Goal: Task Accomplishment & Management: Manage account settings

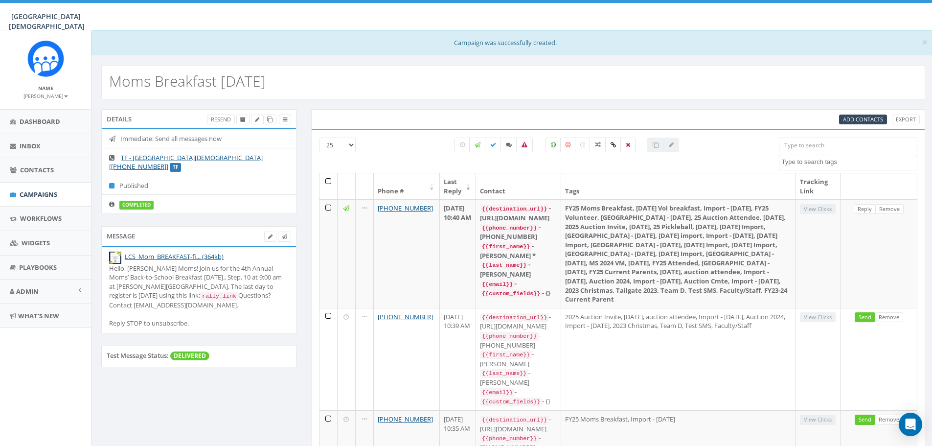
select select
click at [503, 149] on label at bounding box center [508, 144] width 17 height 15
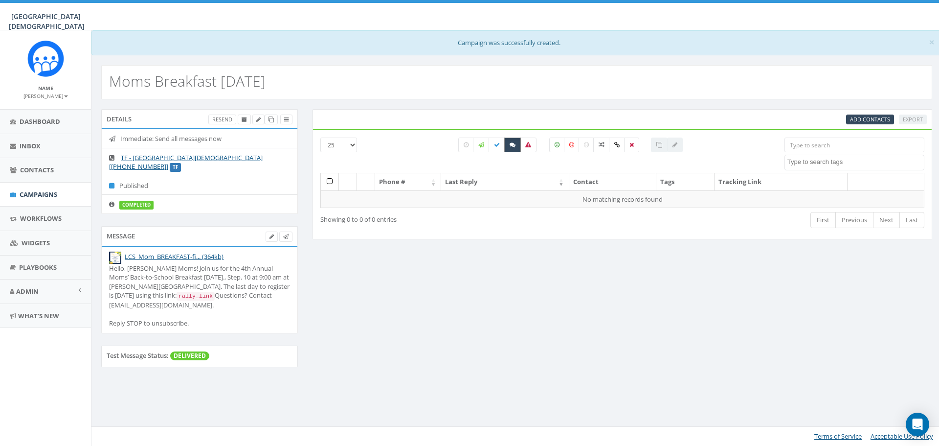
click at [504, 148] on label at bounding box center [512, 144] width 17 height 15
checkbox input "false"
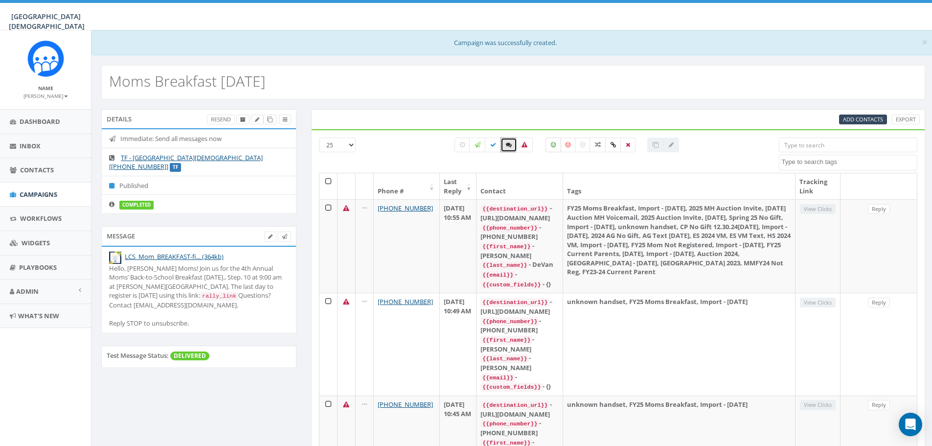
click at [550, 148] on label at bounding box center [553, 144] width 16 height 15
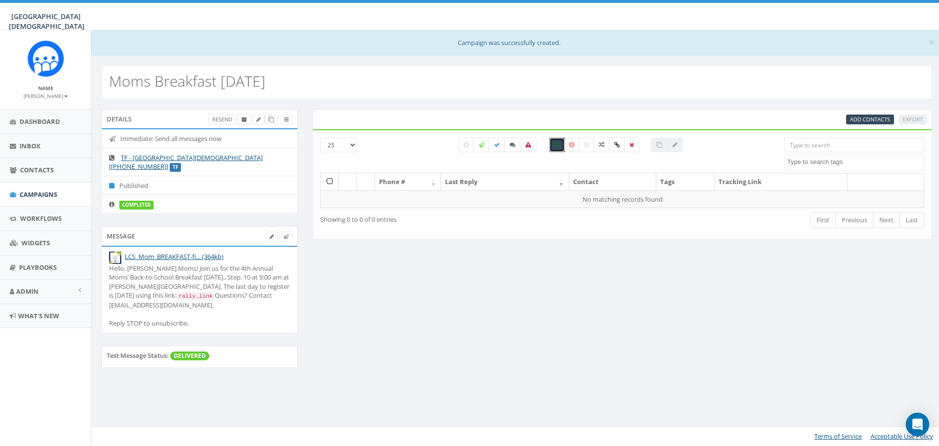
click at [552, 147] on label at bounding box center [557, 144] width 16 height 15
checkbox input "false"
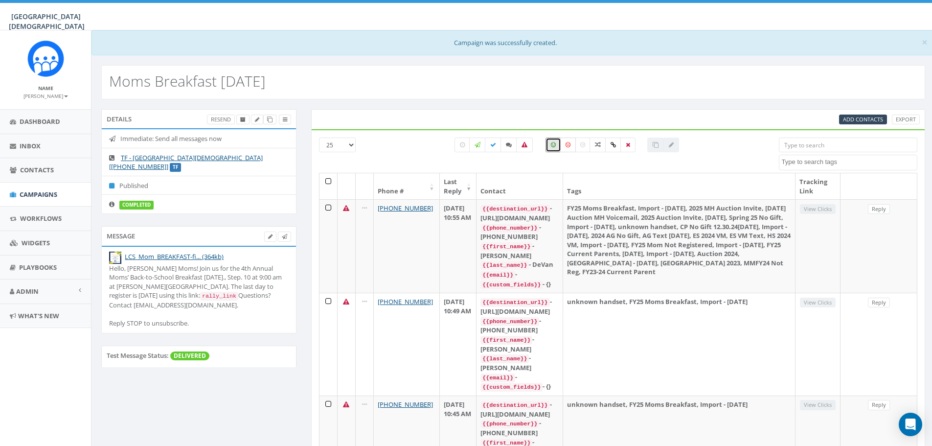
click at [572, 145] on label at bounding box center [568, 144] width 16 height 15
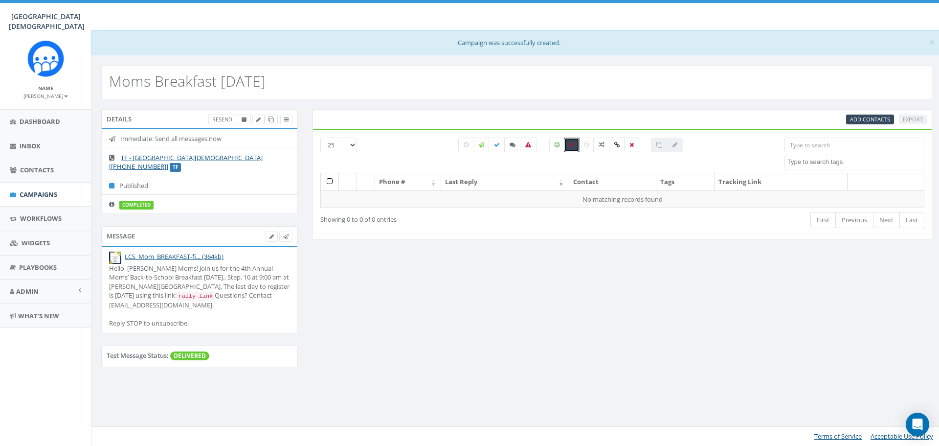
click at [572, 145] on icon at bounding box center [571, 145] width 5 height 6
checkbox input "false"
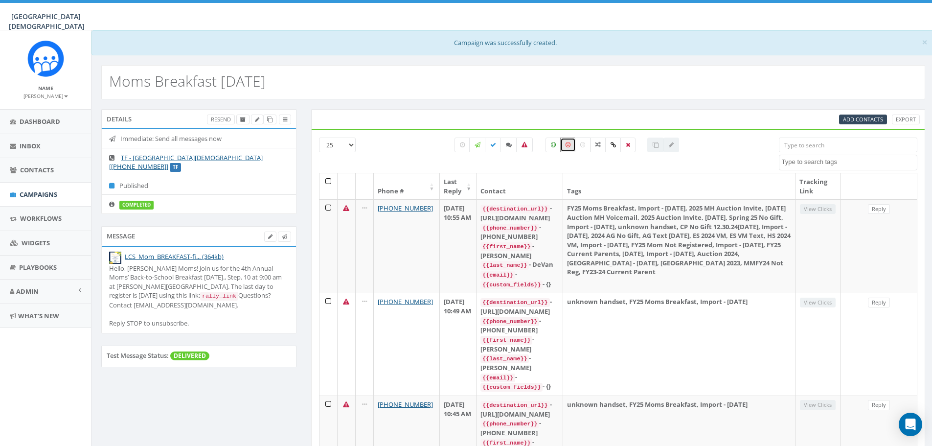
click at [583, 150] on label at bounding box center [583, 144] width 16 height 15
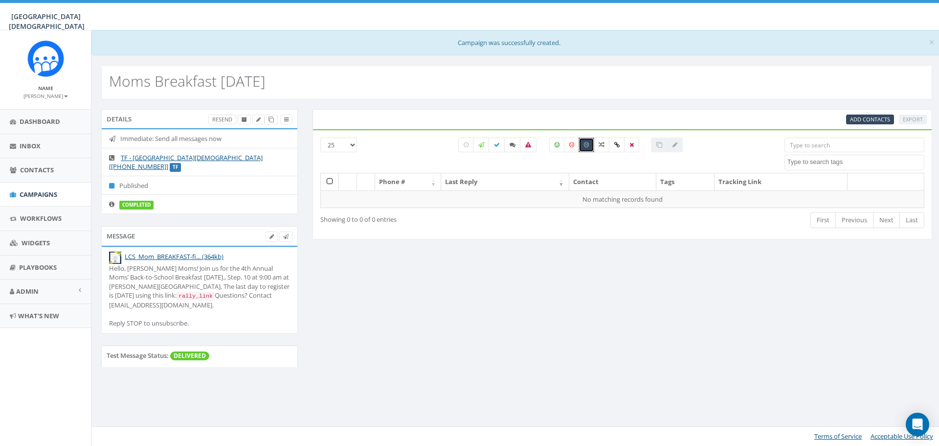
click at [589, 148] on icon at bounding box center [586, 145] width 5 height 6
checkbox input "false"
